Goal: Task Accomplishment & Management: Manage account settings

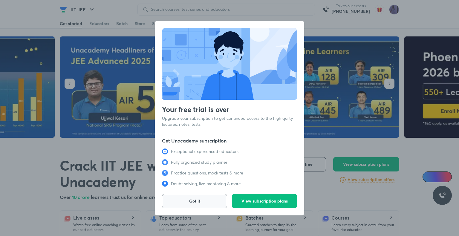
click at [189, 202] on span "Got it" at bounding box center [194, 201] width 11 height 6
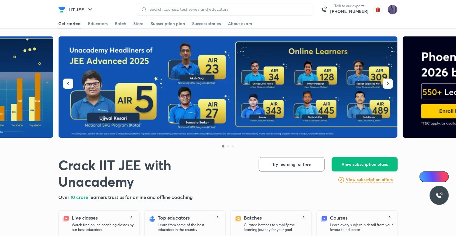
click at [61, 10] on img at bounding box center [61, 9] width 7 height 7
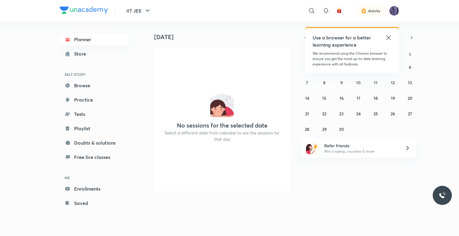
click at [389, 36] on icon at bounding box center [388, 37] width 4 height 4
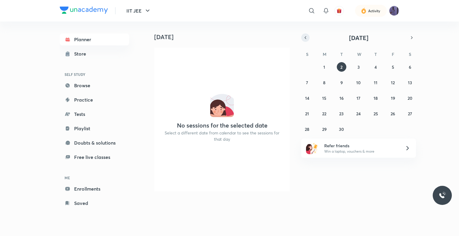
click at [304, 36] on icon "button" at bounding box center [305, 37] width 5 height 5
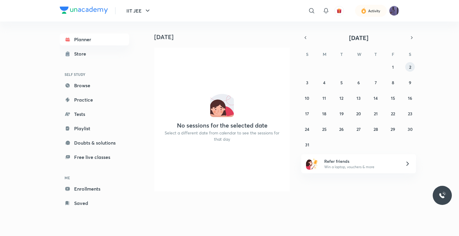
click at [407, 66] on button "2" at bounding box center [410, 67] width 10 height 10
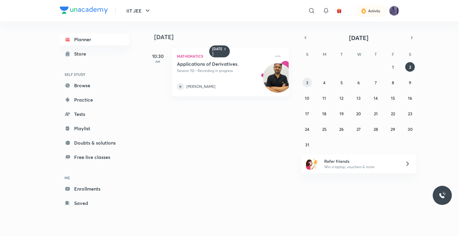
click at [309, 81] on button "3" at bounding box center [307, 83] width 10 height 10
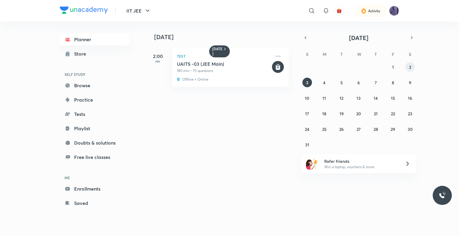
click at [411, 66] on abbr "2" at bounding box center [410, 67] width 2 height 6
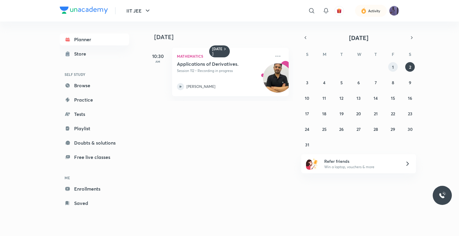
click at [390, 66] on button "1" at bounding box center [393, 67] width 10 height 10
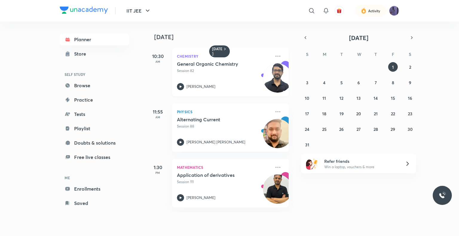
click at [183, 81] on div "General Organic Chemistry Session 82 Avdesh Kumar" at bounding box center [224, 75] width 94 height 29
click at [180, 86] on icon at bounding box center [181, 86] width 2 height 2
click at [409, 67] on abbr "2" at bounding box center [410, 67] width 2 height 6
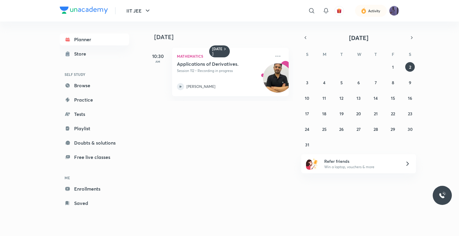
click at [179, 87] on icon at bounding box center [180, 86] width 7 height 7
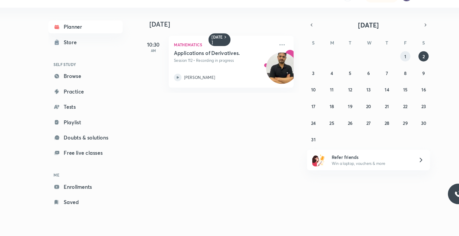
drag, startPoint x: 393, startPoint y: 64, endPoint x: 241, endPoint y: 121, distance: 162.3
click at [241, 121] on div "Today 2 August 10:30 AM Mathematics Applications of Derivatives. Session 112 • …" at bounding box center [272, 123] width 253 height 203
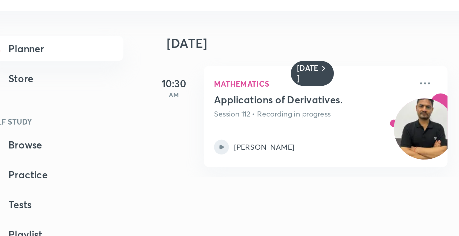
scroll to position [0, 4]
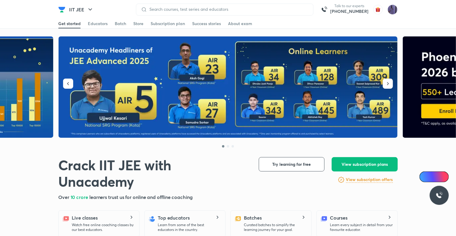
click at [64, 6] on img at bounding box center [61, 9] width 7 height 7
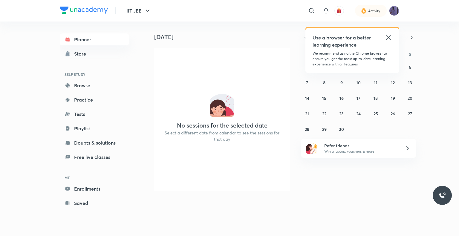
click at [388, 38] on icon at bounding box center [388, 37] width 7 height 7
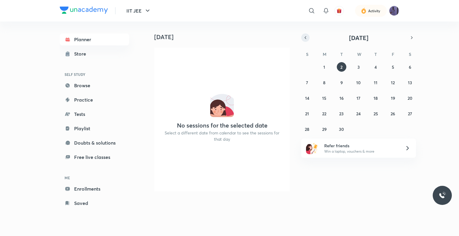
click at [305, 38] on icon "button" at bounding box center [305, 37] width 1 height 2
click at [307, 38] on icon "button" at bounding box center [305, 37] width 5 height 5
click at [410, 38] on icon "button" at bounding box center [411, 37] width 5 height 5
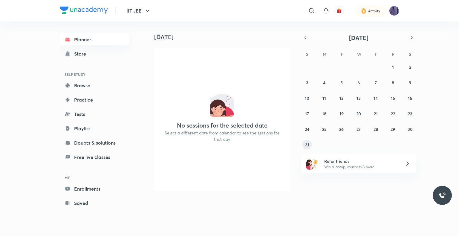
click at [306, 145] on abbr "31" at bounding box center [307, 145] width 4 height 6
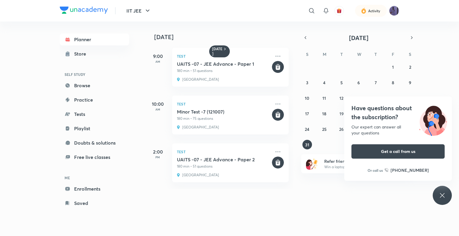
click at [439, 195] on icon at bounding box center [442, 195] width 7 height 7
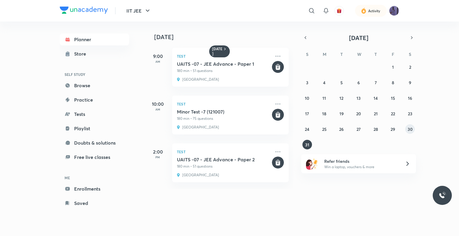
click at [409, 130] on abbr "30" at bounding box center [410, 129] width 5 height 6
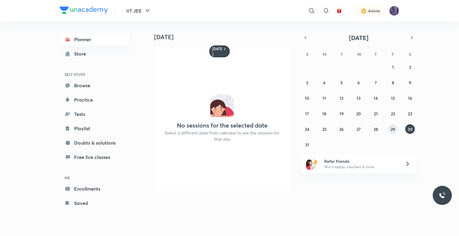
click at [397, 128] on button "29" at bounding box center [393, 129] width 10 height 10
click at [411, 128] on abbr "30" at bounding box center [410, 129] width 5 height 6
click at [358, 83] on abbr "6" at bounding box center [358, 83] width 2 height 6
click at [376, 85] on button "7" at bounding box center [376, 83] width 10 height 10
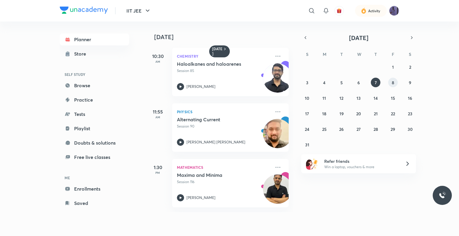
click at [390, 85] on button "8" at bounding box center [393, 83] width 10 height 10
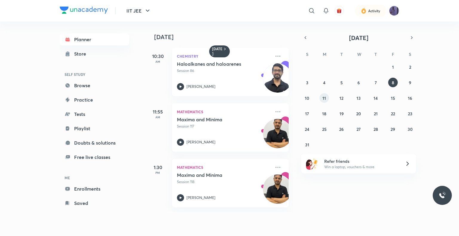
click at [328, 99] on button "11" at bounding box center [324, 98] width 10 height 10
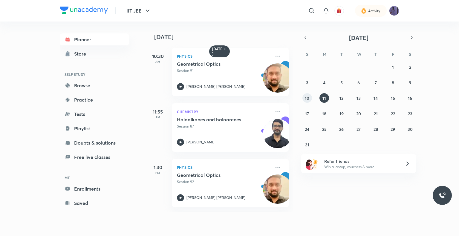
click at [304, 97] on button "10" at bounding box center [307, 98] width 10 height 10
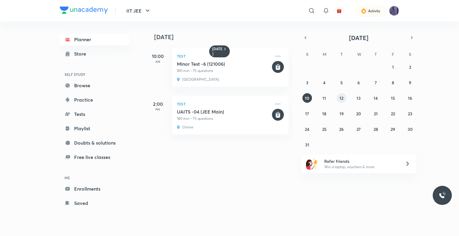
click at [340, 99] on abbr "12" at bounding box center [341, 98] width 4 height 6
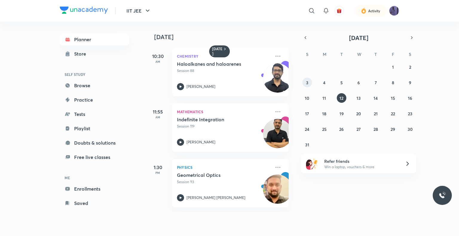
click at [311, 82] on button "3" at bounding box center [307, 83] width 10 height 10
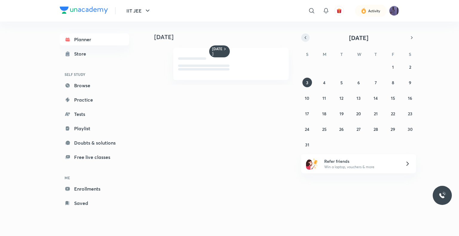
click at [306, 35] on icon "button" at bounding box center [305, 37] width 5 height 5
click at [371, 101] on div "29 30 1 2 3 4 5 6 7 8 9 10 11 12 13 14 15 16 17 18 19 20 21 22 23 24 25 26 27 2…" at bounding box center [358, 98] width 115 height 72
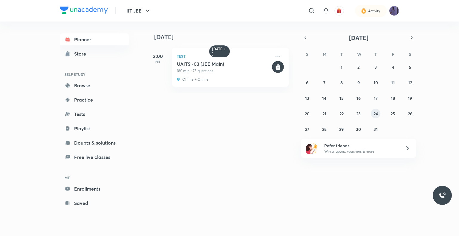
click at [372, 117] on button "24" at bounding box center [376, 114] width 10 height 10
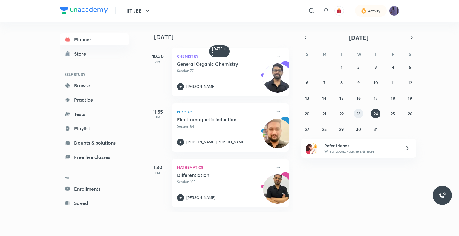
click at [357, 112] on abbr "23" at bounding box center [358, 114] width 4 height 6
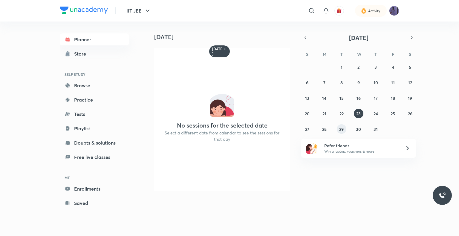
click at [340, 124] on button "29" at bounding box center [342, 129] width 10 height 10
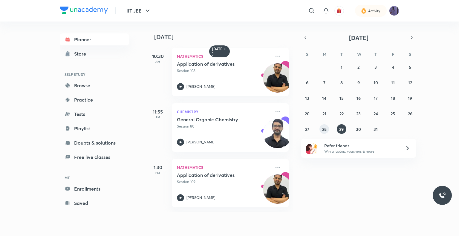
click at [322, 126] on button "28" at bounding box center [324, 129] width 10 height 10
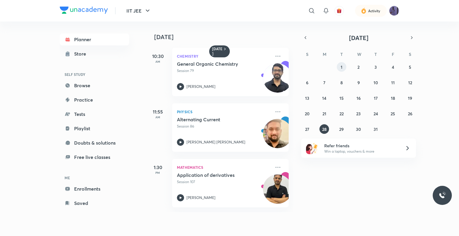
click at [342, 71] on button "1" at bounding box center [342, 67] width 10 height 10
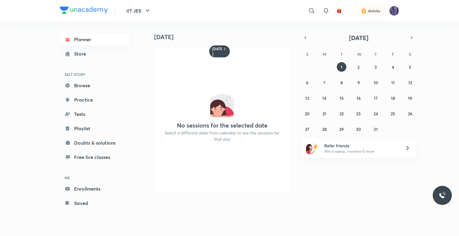
click at [363, 71] on div "29 30 1 2 3 4 5 6 7 8 9 10 11 12 13 14 15 16 17 18 19 20 21 22 23 24 25 26 27 2…" at bounding box center [358, 98] width 115 height 72
click at [360, 67] on button "2" at bounding box center [359, 67] width 10 height 10
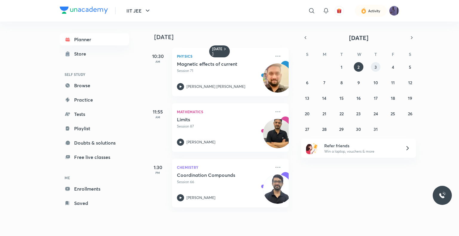
click at [376, 66] on abbr "3" at bounding box center [375, 67] width 2 height 6
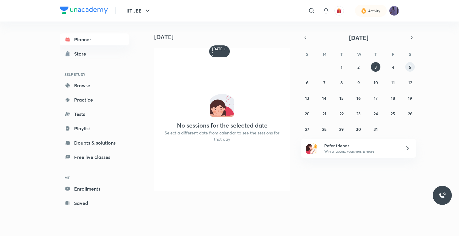
click at [411, 68] on button "5" at bounding box center [410, 67] width 10 height 10
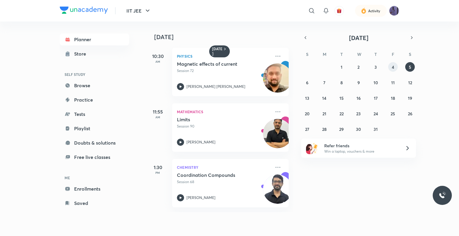
click at [396, 65] on button "4" at bounding box center [393, 67] width 10 height 10
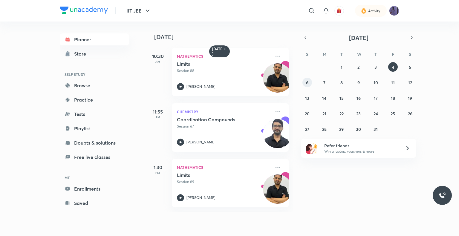
click at [309, 82] on button "6" at bounding box center [307, 83] width 10 height 10
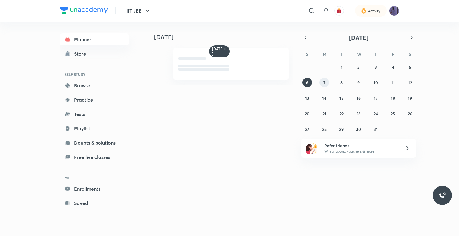
click at [322, 83] on button "7" at bounding box center [324, 83] width 10 height 10
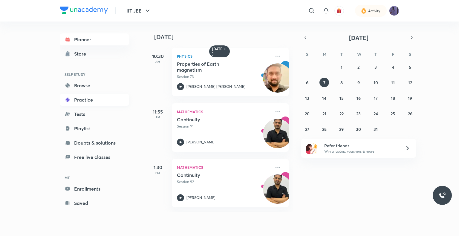
click at [98, 100] on link "Practice" at bounding box center [94, 100] width 69 height 12
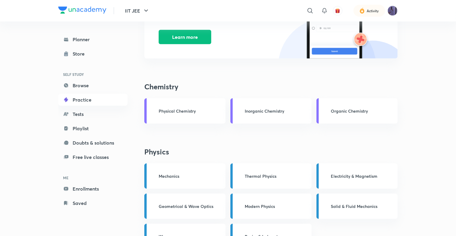
scroll to position [148, 0]
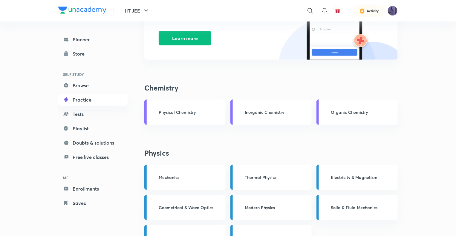
click at [192, 113] on p "Physical Chemistry" at bounding box center [187, 112] width 57 height 6
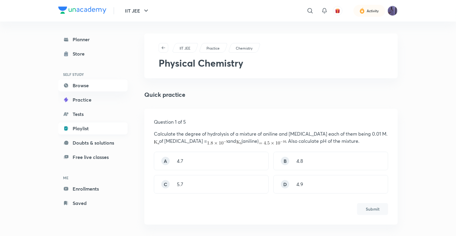
click at [103, 128] on link "Playlist" at bounding box center [92, 129] width 69 height 12
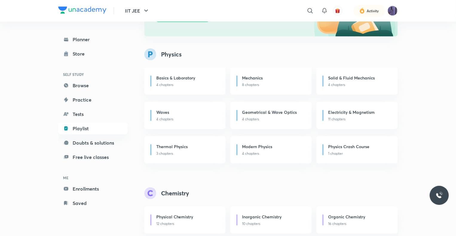
scroll to position [135, 0]
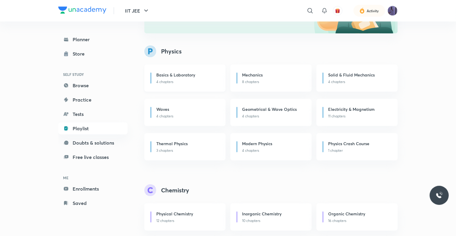
click at [179, 77] on h6 "Basics & Laboratory" at bounding box center [175, 75] width 39 height 6
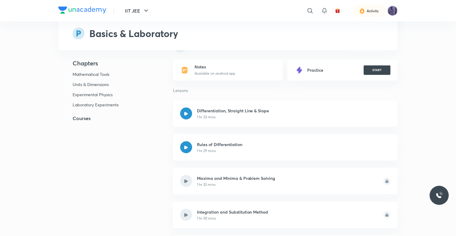
scroll to position [145, 0]
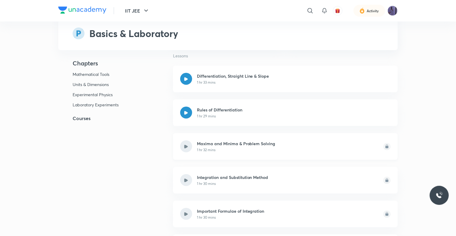
click at [188, 148] on div at bounding box center [186, 146] width 12 height 12
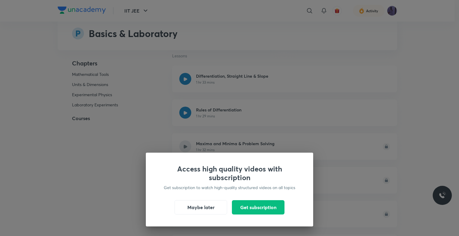
click at [131, 126] on div "Access high quality videos with subscription Get subscription to watch high-qua…" at bounding box center [229, 118] width 459 height 236
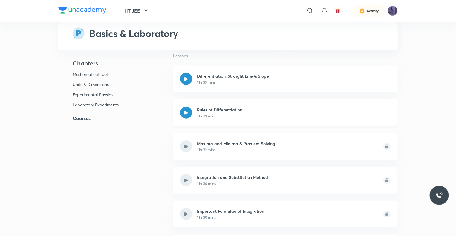
click at [188, 116] on div at bounding box center [186, 113] width 12 height 12
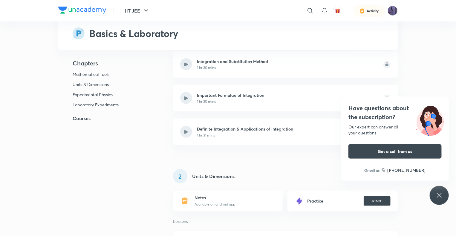
scroll to position [198, 0]
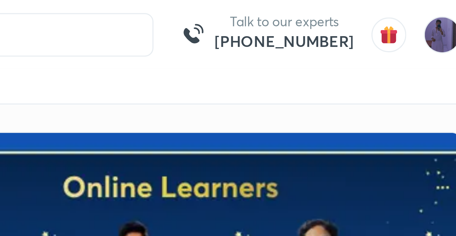
click at [348, 13] on h6 "[PHONE_NUMBER]" at bounding box center [349, 11] width 38 height 6
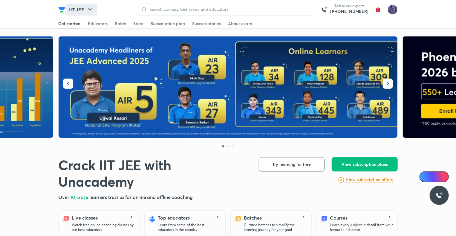
click at [68, 9] on button "IIT JEE" at bounding box center [81, 10] width 32 height 12
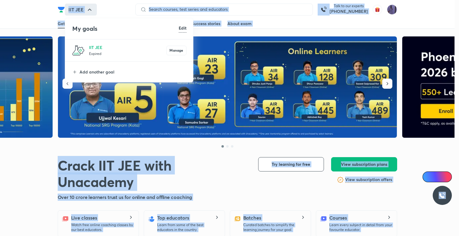
click at [68, 9] on div at bounding box center [229, 118] width 459 height 236
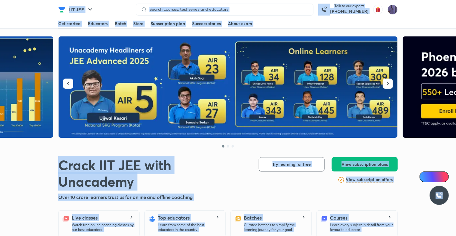
click at [63, 8] on img at bounding box center [61, 9] width 7 height 7
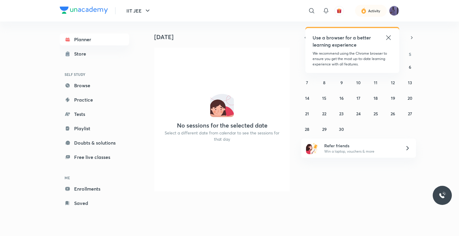
click at [389, 40] on icon at bounding box center [388, 37] width 7 height 7
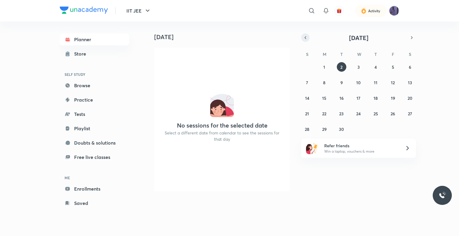
click at [305, 41] on button "button" at bounding box center [305, 37] width 8 height 8
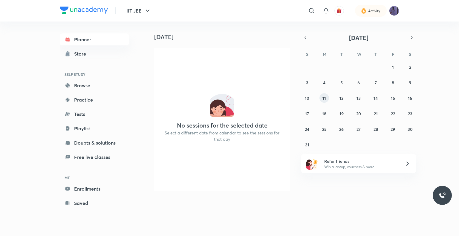
click at [323, 102] on button "11" at bounding box center [324, 98] width 10 height 10
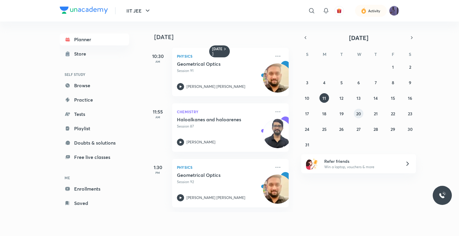
click at [361, 114] on abbr "20" at bounding box center [358, 114] width 5 height 6
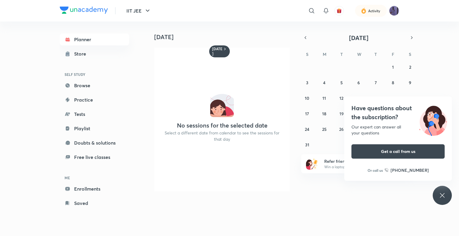
click at [441, 192] on icon at bounding box center [442, 195] width 7 height 7
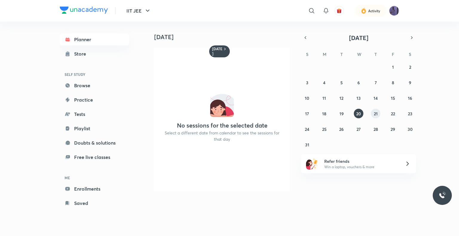
click at [377, 113] on abbr "21" at bounding box center [376, 114] width 4 height 6
click at [391, 113] on abbr "22" at bounding box center [393, 114] width 4 height 6
click at [407, 109] on button "23" at bounding box center [410, 114] width 10 height 10
click at [409, 38] on button "button" at bounding box center [412, 37] width 8 height 8
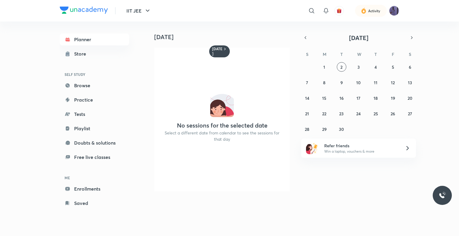
click at [72, 10] on img at bounding box center [84, 10] width 48 height 7
click at [304, 39] on icon "button" at bounding box center [305, 37] width 5 height 5
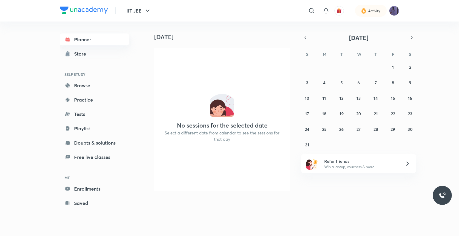
click at [87, 39] on link "Planner" at bounding box center [94, 39] width 69 height 12
drag, startPoint x: 87, startPoint y: 39, endPoint x: 86, endPoint y: 93, distance: 54.1
click at [86, 93] on div "Planner Store SELF STUDY Browse Practice Tests Playlist Doubts & solutions Free…" at bounding box center [94, 121] width 69 height 176
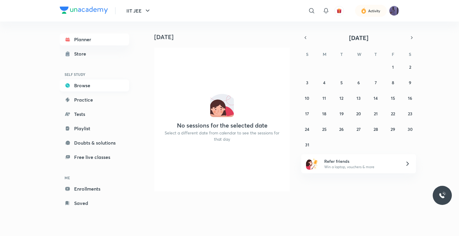
click at [94, 85] on link "Browse" at bounding box center [94, 85] width 69 height 12
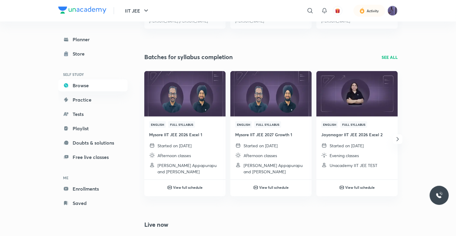
scroll to position [173, 0]
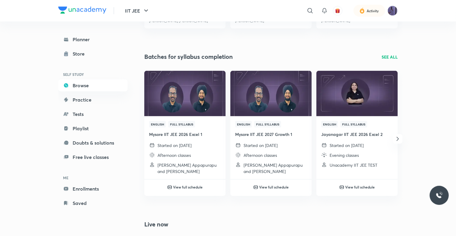
click at [398, 138] on icon "button" at bounding box center [398, 139] width 2 height 4
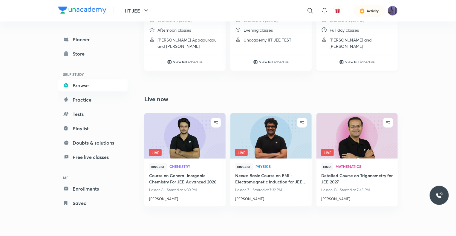
scroll to position [299, 0]
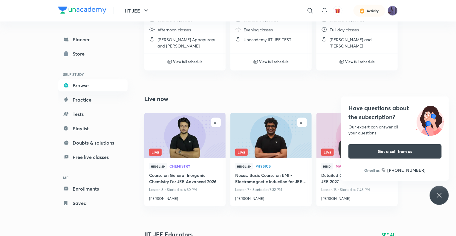
click at [445, 199] on div "Have questions about the subscription? Our expert can answer all your questions…" at bounding box center [439, 195] width 19 height 19
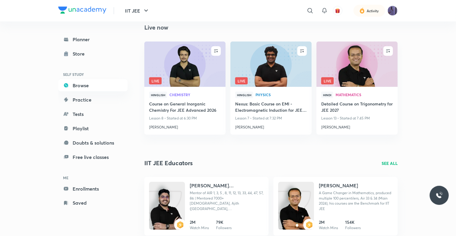
scroll to position [370, 0]
click at [256, 60] on img at bounding box center [270, 64] width 83 height 46
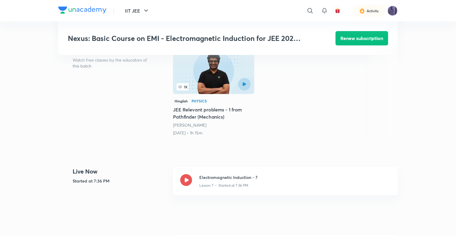
scroll to position [155, 0]
click at [188, 179] on icon at bounding box center [186, 180] width 12 height 12
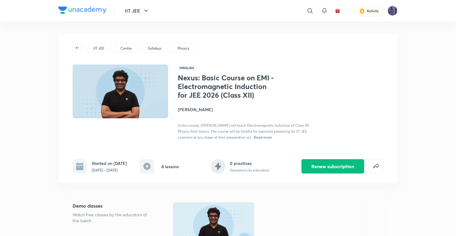
scroll to position [24, 0]
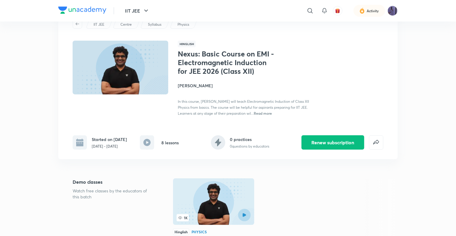
click at [219, 194] on img at bounding box center [213, 201] width 81 height 47
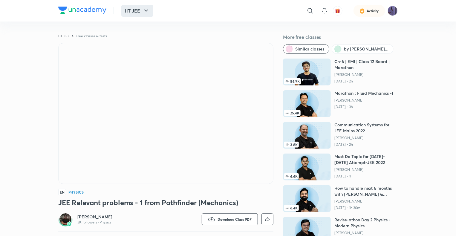
click at [138, 8] on button "IIT JEE" at bounding box center [137, 11] width 32 height 12
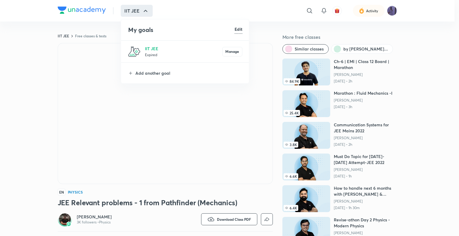
click at [140, 45] on li "IIT JEE Expired Manage" at bounding box center [185, 52] width 128 height 22
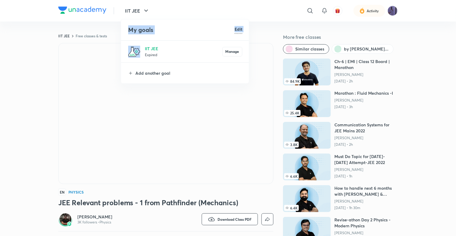
click at [140, 45] on li "IIT JEE Expired Manage" at bounding box center [185, 52] width 128 height 22
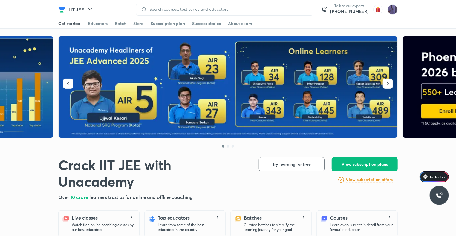
click at [392, 10] on img at bounding box center [393, 9] width 10 height 10
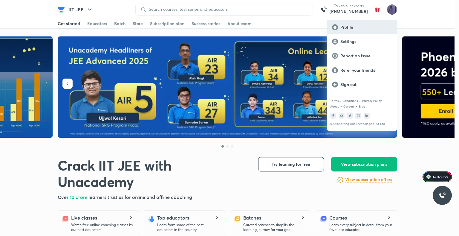
click at [345, 28] on p "Profile" at bounding box center [366, 27] width 52 height 5
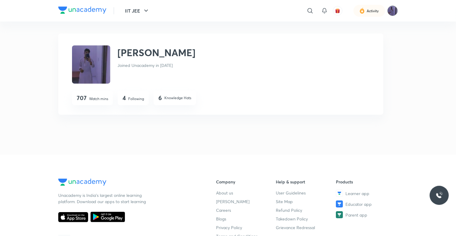
click at [392, 10] on img at bounding box center [393, 11] width 10 height 10
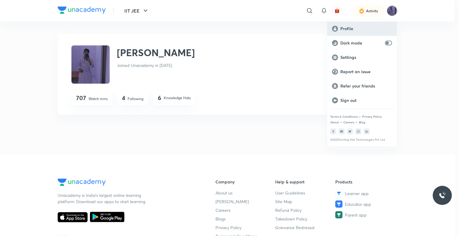
click at [344, 35] on div "Profile" at bounding box center [362, 29] width 70 height 14
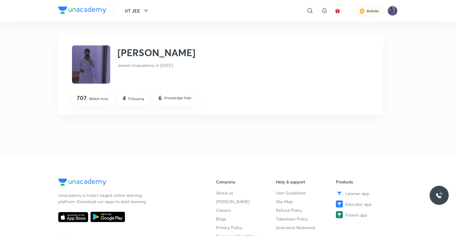
click at [161, 114] on div "Ubaid Ulla Joined Unacademy in May 2022 707 Watch mins 4 Following 6 Knowledge …" at bounding box center [220, 73] width 325 height 81
click at [117, 53] on h2 "[PERSON_NAME]" at bounding box center [156, 52] width 78 height 14
click at [79, 12] on img at bounding box center [82, 10] width 48 height 7
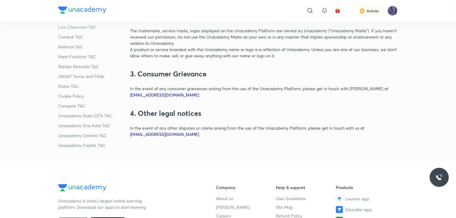
scroll to position [204, 0]
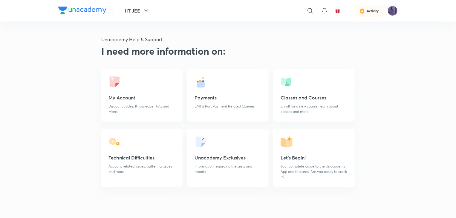
click at [147, 91] on link "My Account Discount codes, Knowledge Hats and More." at bounding box center [141, 95] width 81 height 53
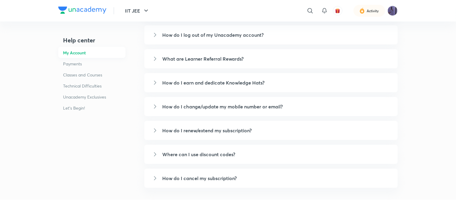
scroll to position [104, 0]
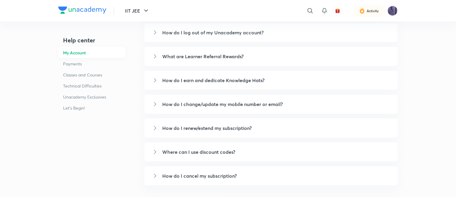
click at [217, 102] on h5 "How do I change/update my mobile number or email?" at bounding box center [276, 104] width 228 height 7
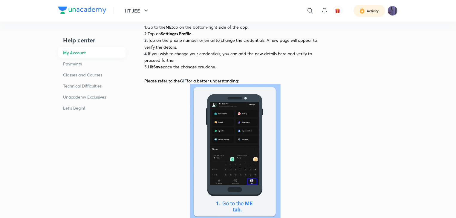
scroll to position [98, 0]
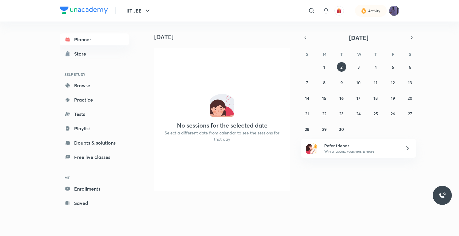
click at [390, 10] on img at bounding box center [394, 11] width 10 height 10
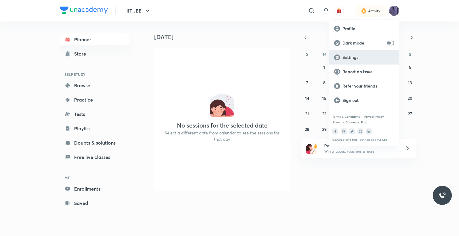
click at [356, 53] on div "Settings" at bounding box center [364, 57] width 70 height 14
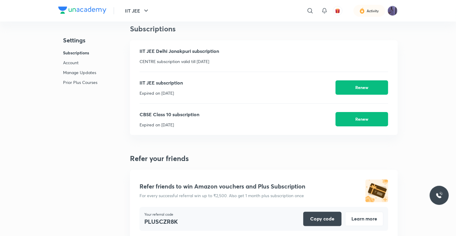
scroll to position [9, 0]
click at [68, 64] on p "Account" at bounding box center [80, 62] width 34 height 6
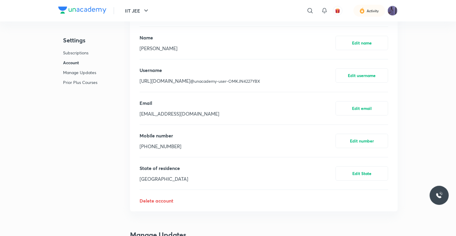
scroll to position [289, 0]
click at [371, 140] on button "Edit number" at bounding box center [362, 140] width 53 height 14
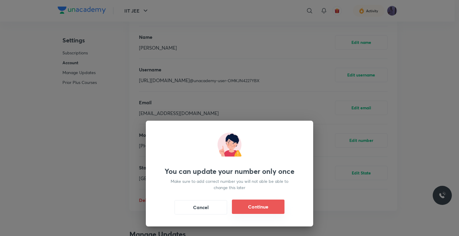
click at [261, 209] on button "Continue" at bounding box center [258, 207] width 53 height 14
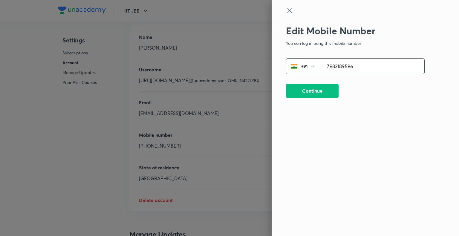
click at [365, 65] on input "7982189596" at bounding box center [372, 66] width 105 height 15
type input "7"
click at [303, 93] on button "Continue" at bounding box center [312, 90] width 53 height 14
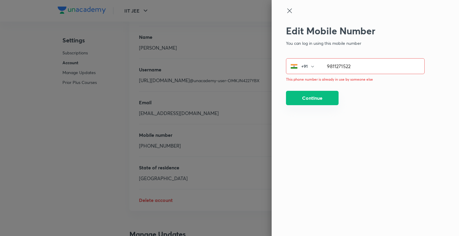
click at [322, 94] on button "Continue" at bounding box center [312, 98] width 53 height 14
click at [359, 64] on input "9811271522" at bounding box center [372, 66] width 105 height 15
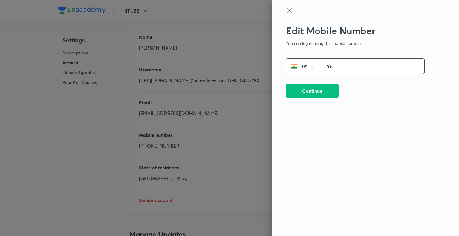
type input "9"
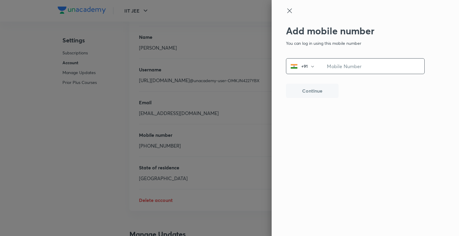
type input "8"
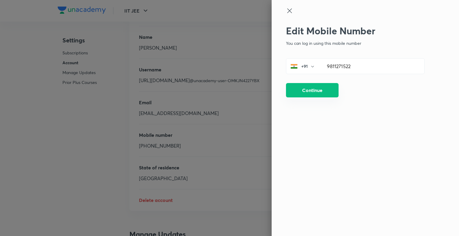
click at [298, 96] on button "Continue" at bounding box center [312, 90] width 53 height 14
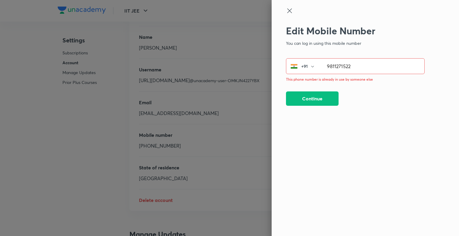
click at [358, 62] on input "9811271522" at bounding box center [372, 66] width 105 height 15
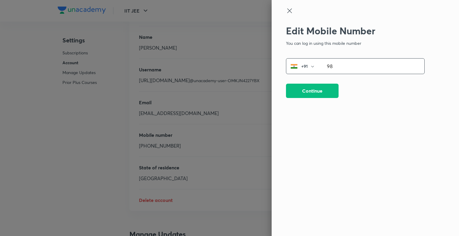
type input "9"
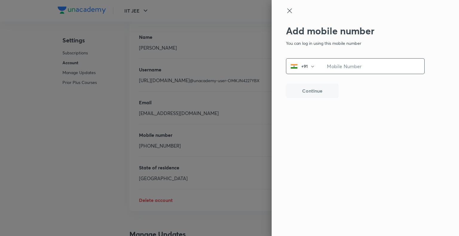
click at [357, 65] on input "tel" at bounding box center [372, 66] width 105 height 15
click at [340, 123] on div "Add mobile number You can log in using this mobile number +91 ​ Continue" at bounding box center [355, 116] width 139 height 182
click at [360, 66] on input "tel" at bounding box center [372, 66] width 105 height 15
click at [77, 182] on div at bounding box center [229, 118] width 459 height 236
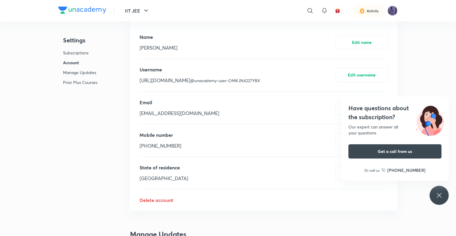
click at [184, 113] on p "[EMAIL_ADDRESS][DOMAIN_NAME]" at bounding box center [180, 113] width 80 height 7
click at [196, 113] on p "[EMAIL_ADDRESS][DOMAIN_NAME]" at bounding box center [180, 113] width 80 height 7
drag, startPoint x: 196, startPoint y: 113, endPoint x: 174, endPoint y: 112, distance: 21.5
click at [174, 112] on p "[EMAIL_ADDRESS][DOMAIN_NAME]" at bounding box center [180, 113] width 80 height 7
click at [249, 112] on div "Email [EMAIL_ADDRESS][DOMAIN_NAME] Edit email" at bounding box center [264, 108] width 249 height 32
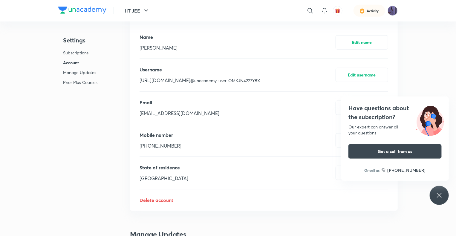
click at [443, 197] on div "Have questions about the subscription? Our expert can answer all your questions…" at bounding box center [439, 195] width 19 height 19
